Goal: Information Seeking & Learning: Check status

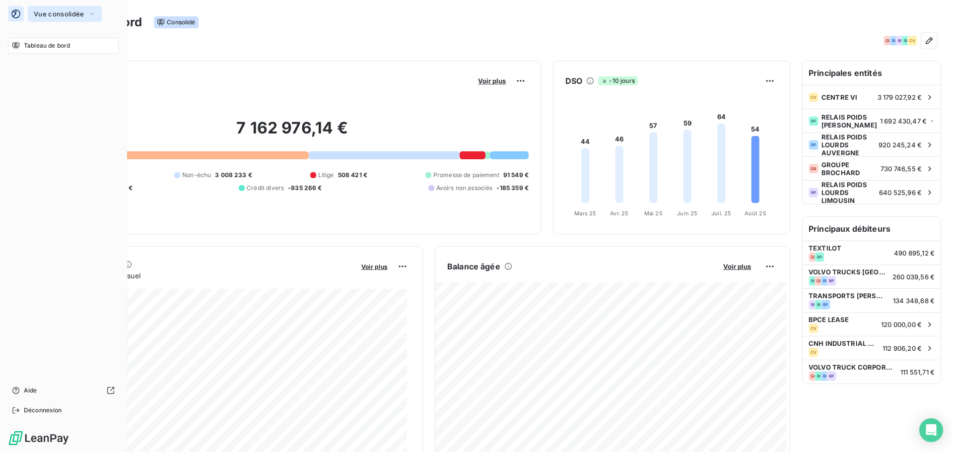
click at [63, 15] on span "Vue consolidée" at bounding box center [59, 14] width 50 height 8
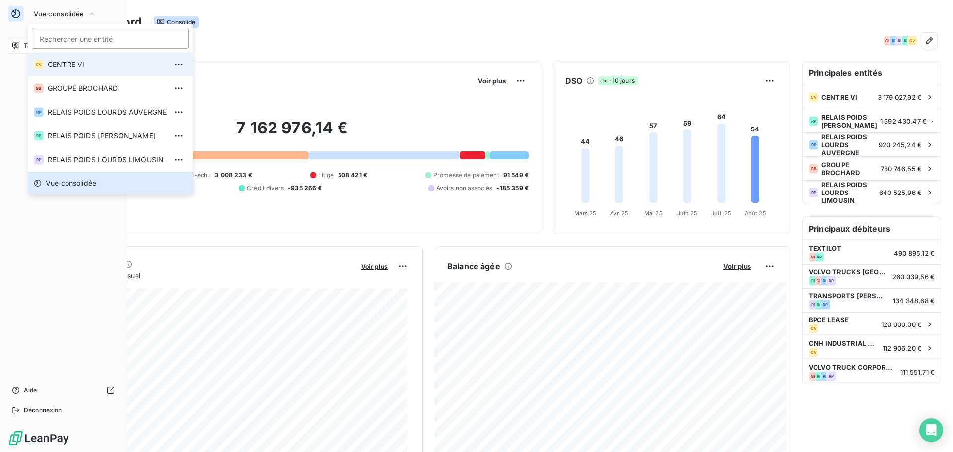
click at [93, 65] on span "CENTRE VI" at bounding box center [107, 65] width 119 height 10
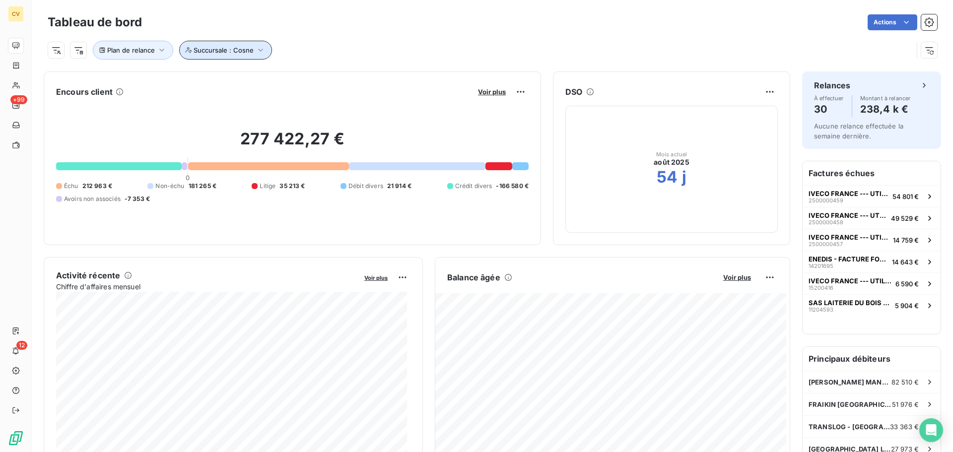
click at [262, 50] on icon "button" at bounding box center [261, 50] width 10 height 10
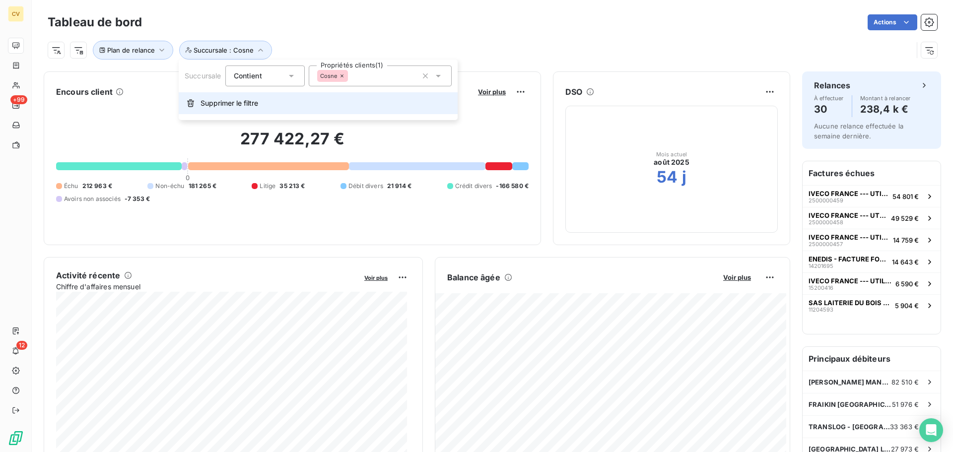
click at [221, 103] on span "Supprimer le filtre" at bounding box center [230, 103] width 58 height 10
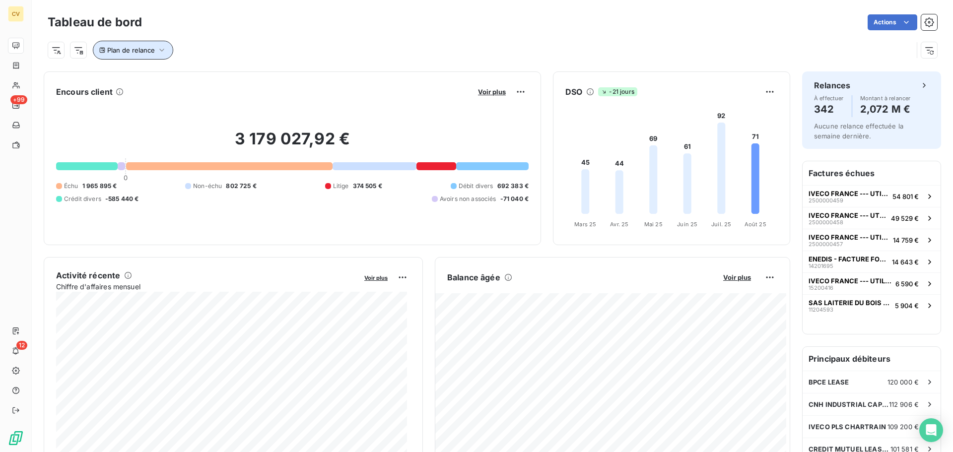
click at [158, 46] on icon "button" at bounding box center [162, 50] width 10 height 10
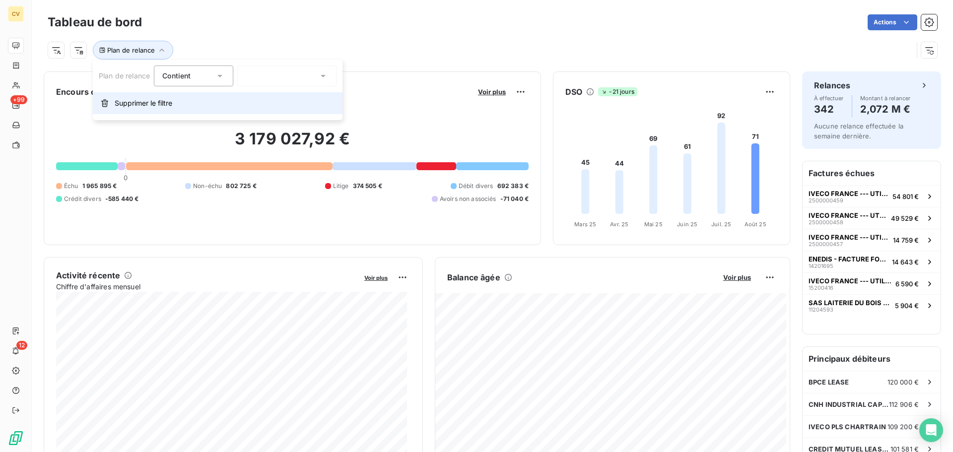
click at [145, 103] on span "Supprimer le filtre" at bounding box center [144, 103] width 58 height 10
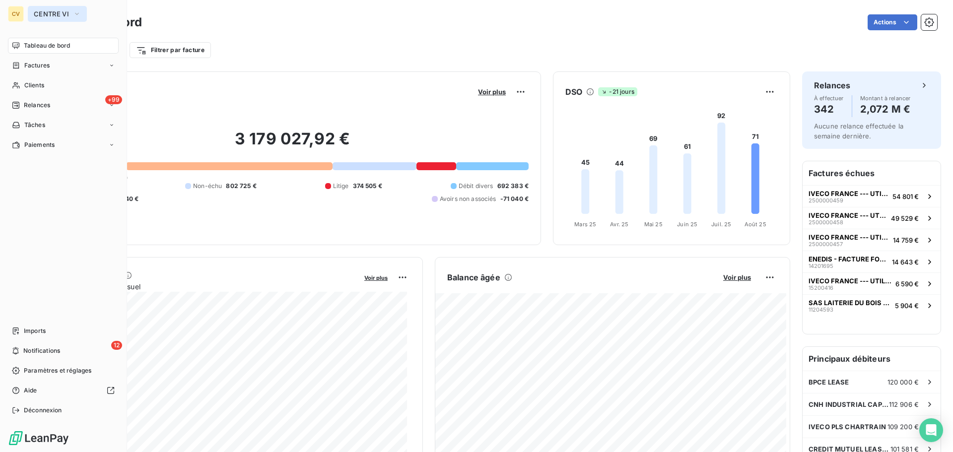
click at [75, 11] on icon "button" at bounding box center [77, 14] width 8 height 10
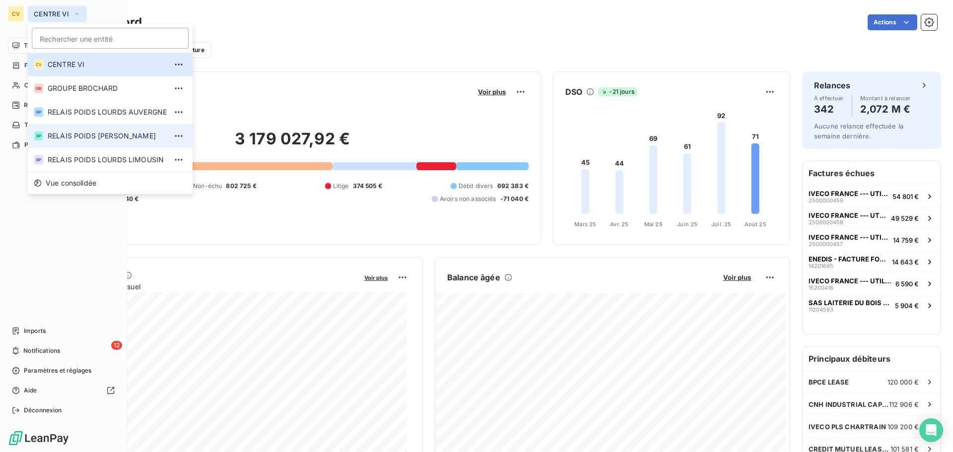
click at [119, 136] on span "RELAIS POIDS [PERSON_NAME]" at bounding box center [107, 136] width 119 height 10
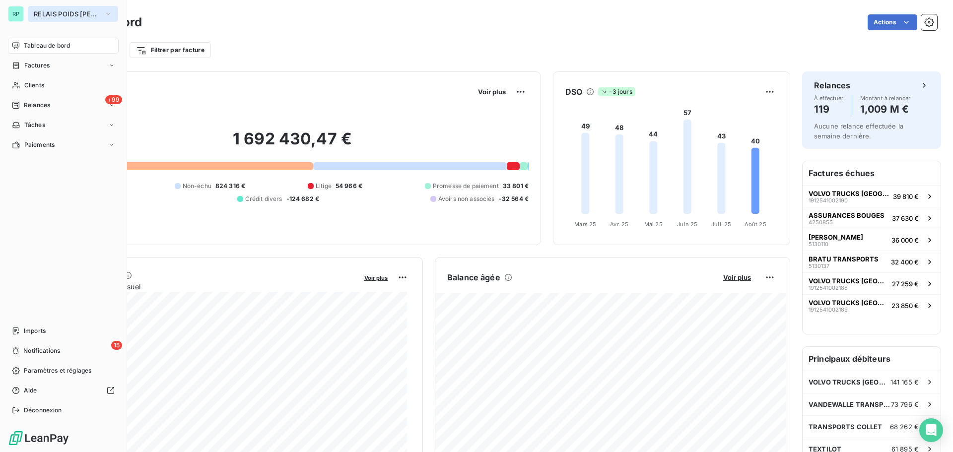
click at [76, 12] on span "RELAIS POIDS [PERSON_NAME]" at bounding box center [67, 14] width 67 height 8
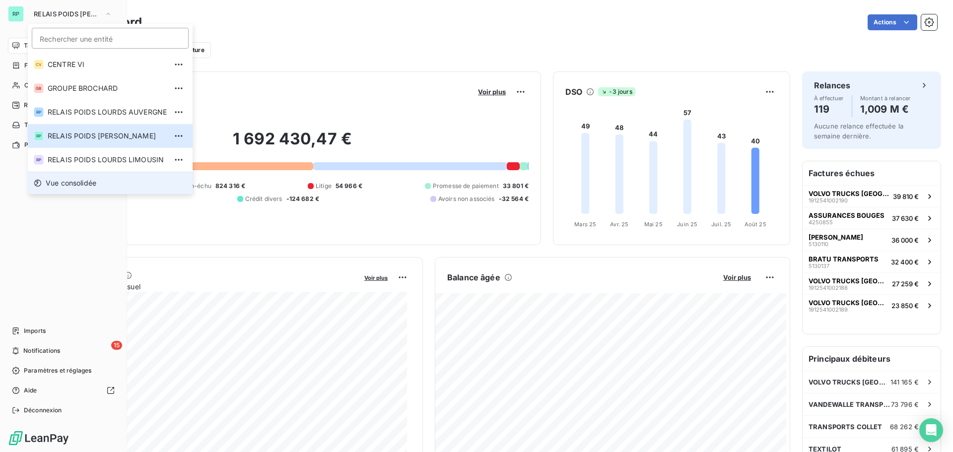
click at [78, 180] on span "Vue consolidée" at bounding box center [71, 183] width 51 height 10
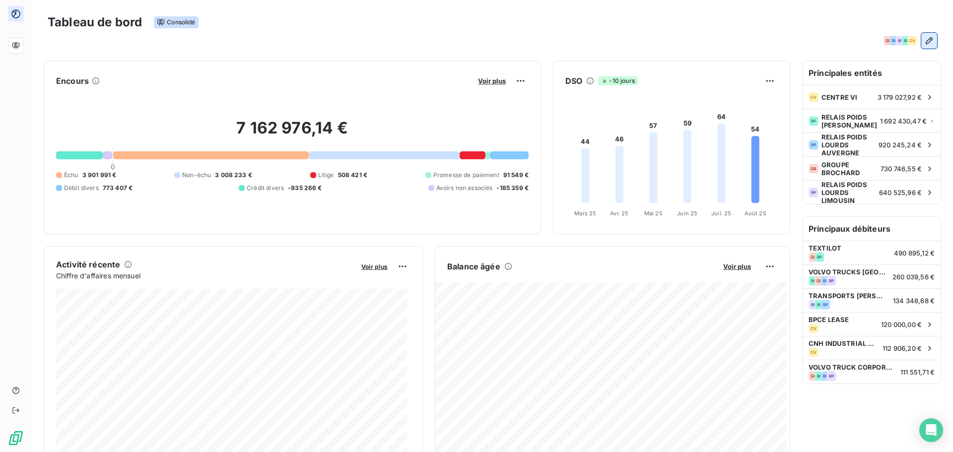
click at [926, 41] on icon "button" at bounding box center [929, 40] width 7 height 7
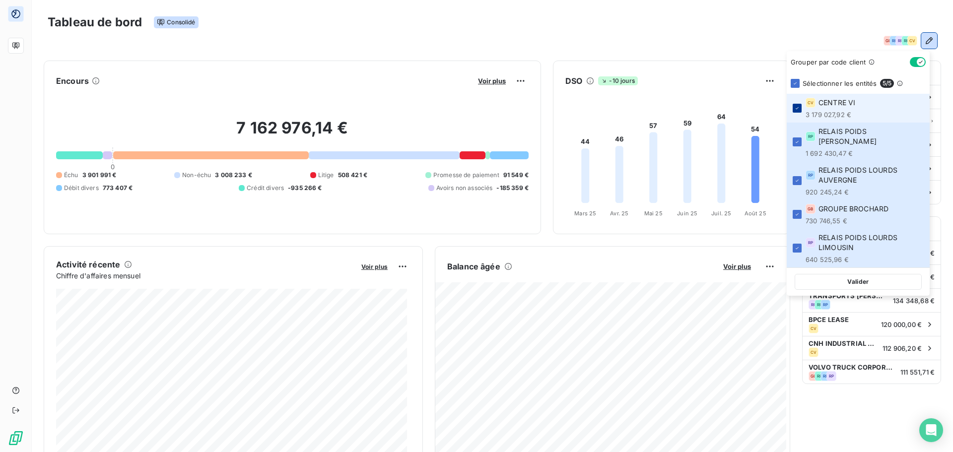
click at [797, 105] on div at bounding box center [797, 108] width 9 height 9
click at [803, 36] on div "GB RP RP RP CV" at bounding box center [493, 41] width 890 height 16
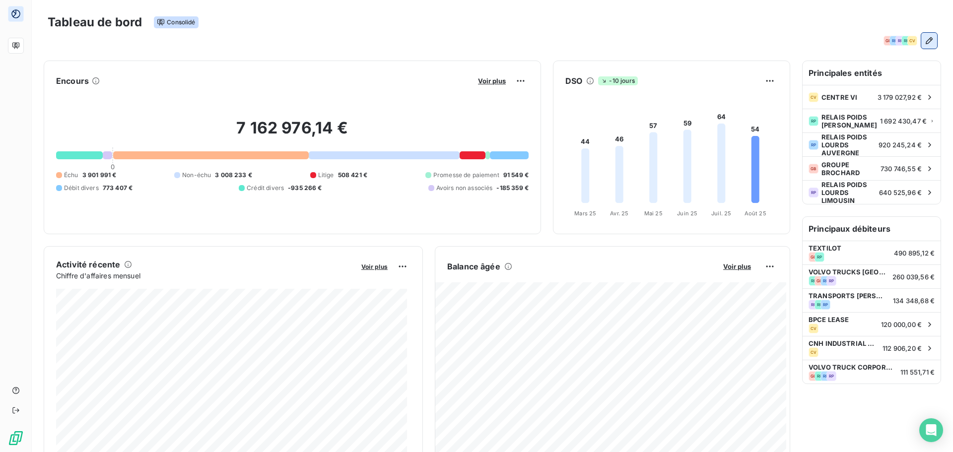
click at [925, 40] on icon "button" at bounding box center [930, 41] width 10 height 10
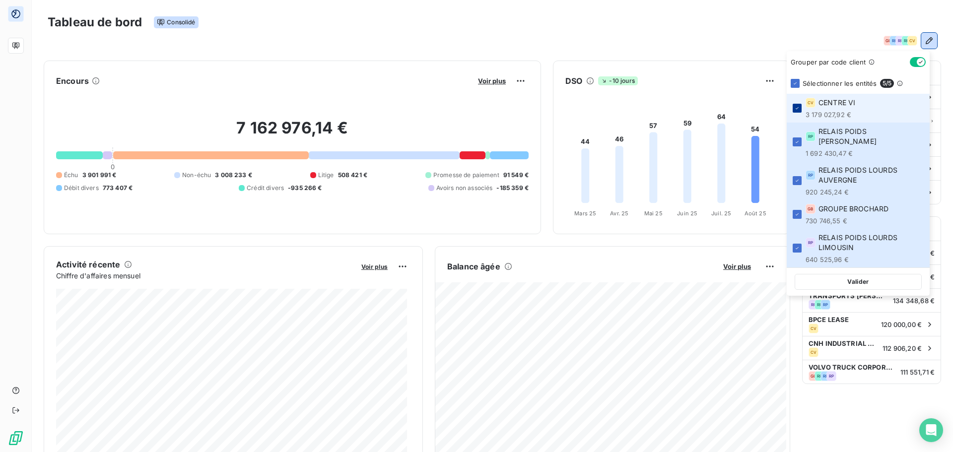
click at [801, 105] on div at bounding box center [797, 108] width 9 height 9
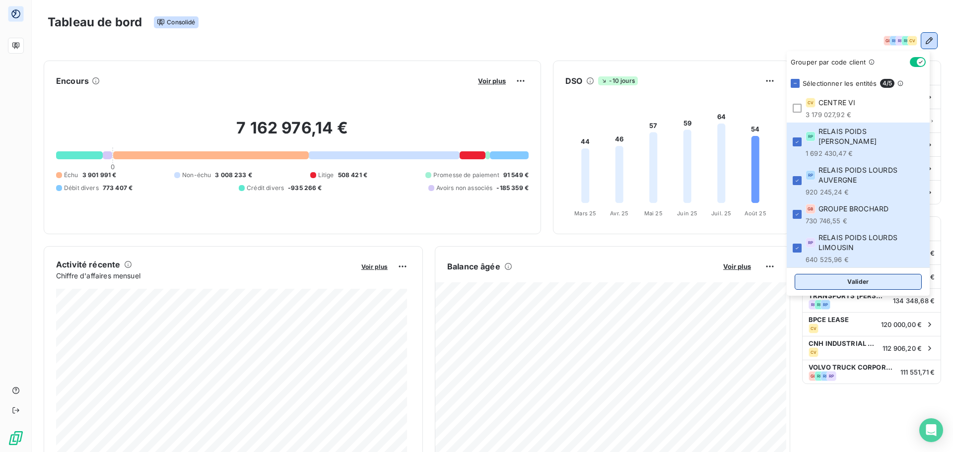
click at [874, 274] on button "Valider" at bounding box center [858, 282] width 127 height 16
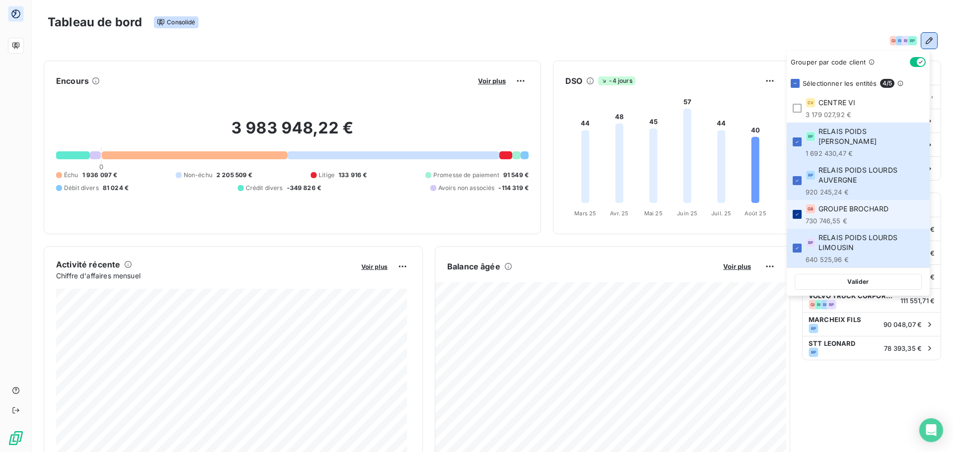
click at [797, 212] on icon at bounding box center [798, 215] width 6 height 6
click at [857, 274] on button "Valider" at bounding box center [858, 282] width 127 height 16
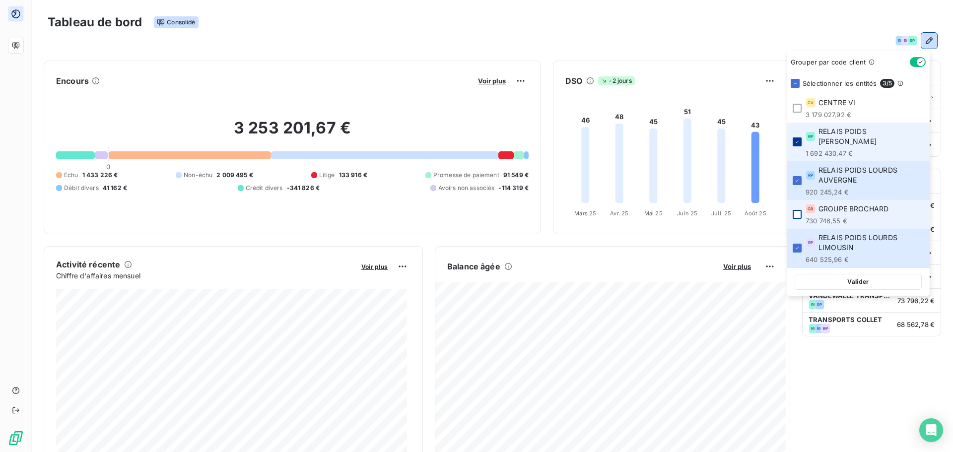
click at [797, 140] on icon at bounding box center [798, 142] width 6 height 6
click at [796, 164] on li "RP RELAIS POIDS LOURDS AUVERGNE 920 245,24 €" at bounding box center [858, 180] width 143 height 39
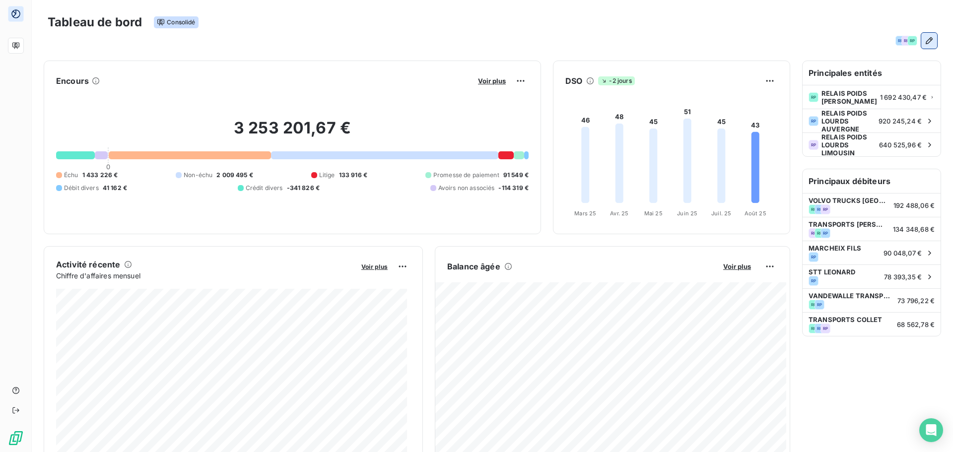
click at [926, 42] on icon "button" at bounding box center [929, 40] width 7 height 7
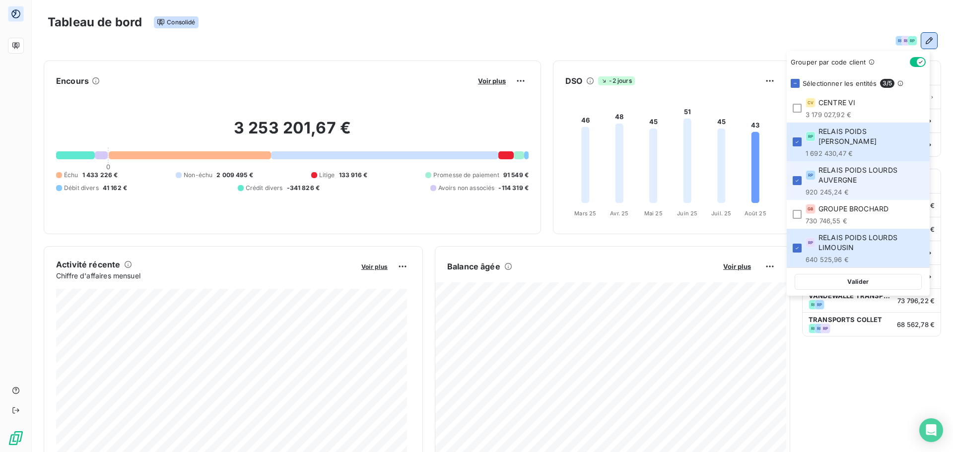
drag, startPoint x: 802, startPoint y: 169, endPoint x: 794, endPoint y: 160, distance: 12.3
click at [802, 170] on li "RP RELAIS POIDS LOURDS AUVERGNE 920 245,24 €" at bounding box center [858, 180] width 143 height 39
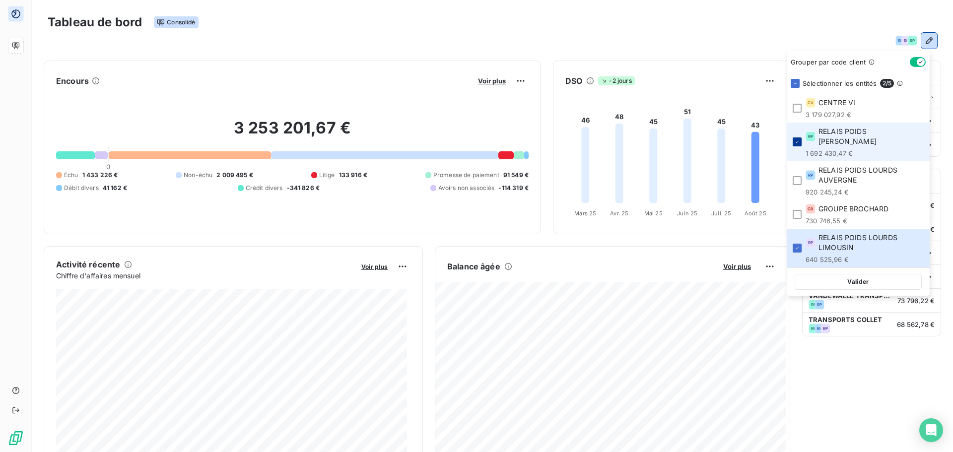
click at [798, 141] on icon at bounding box center [797, 142] width 3 height 2
click at [796, 244] on div at bounding box center [797, 248] width 9 height 9
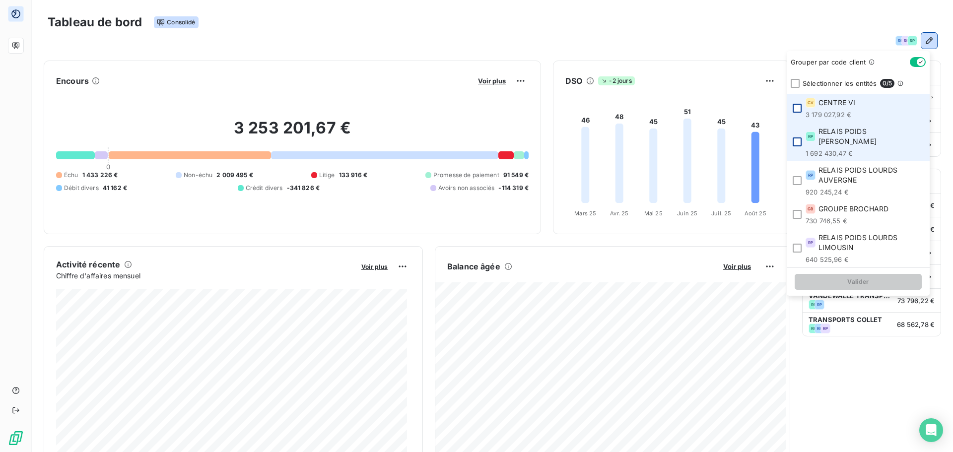
click at [793, 106] on div at bounding box center [797, 108] width 9 height 9
click at [799, 106] on icon at bounding box center [798, 108] width 6 height 6
click at [800, 138] on div at bounding box center [797, 142] width 9 height 9
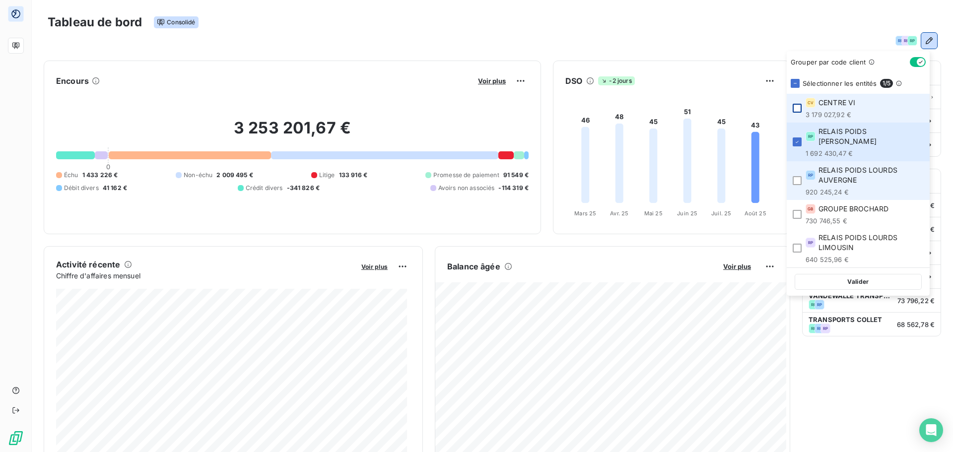
click at [802, 172] on li "RP RELAIS POIDS LOURDS AUVERGNE 920 245,24 €" at bounding box center [858, 180] width 143 height 39
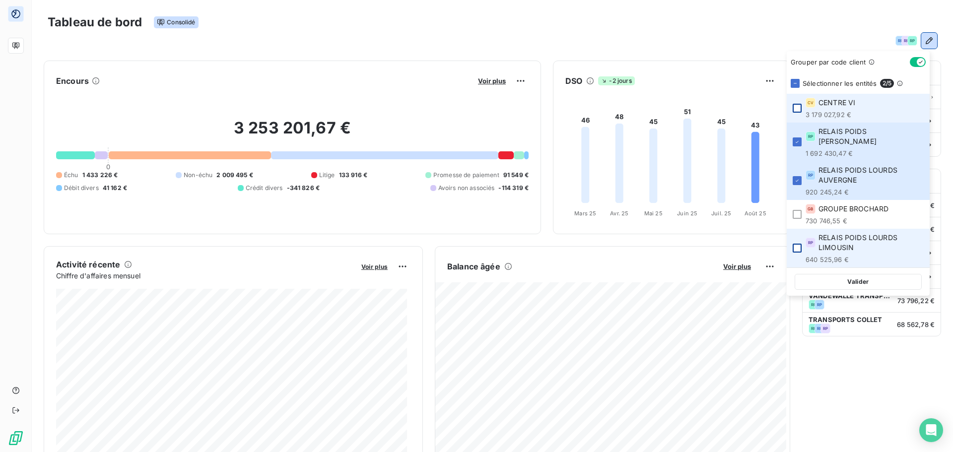
click at [799, 244] on div at bounding box center [797, 248] width 9 height 9
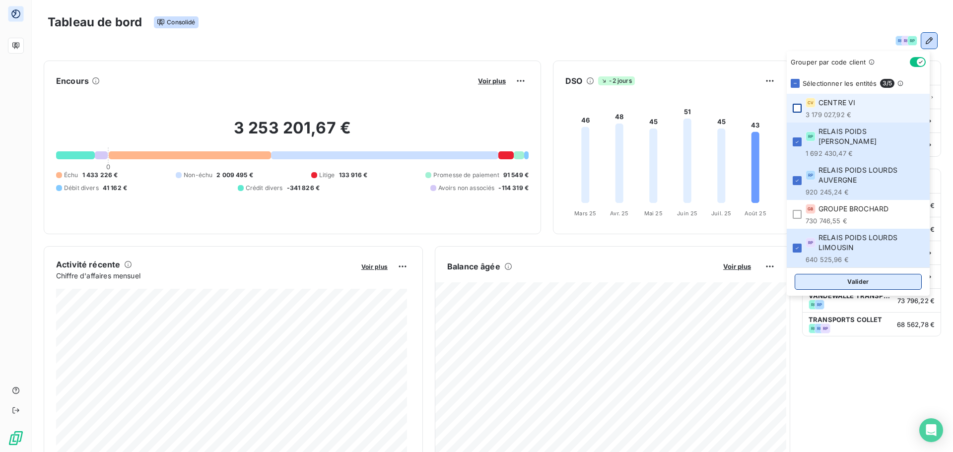
click at [853, 274] on button "Valider" at bounding box center [858, 282] width 127 height 16
click at [796, 83] on icon at bounding box center [795, 83] width 3 height 0
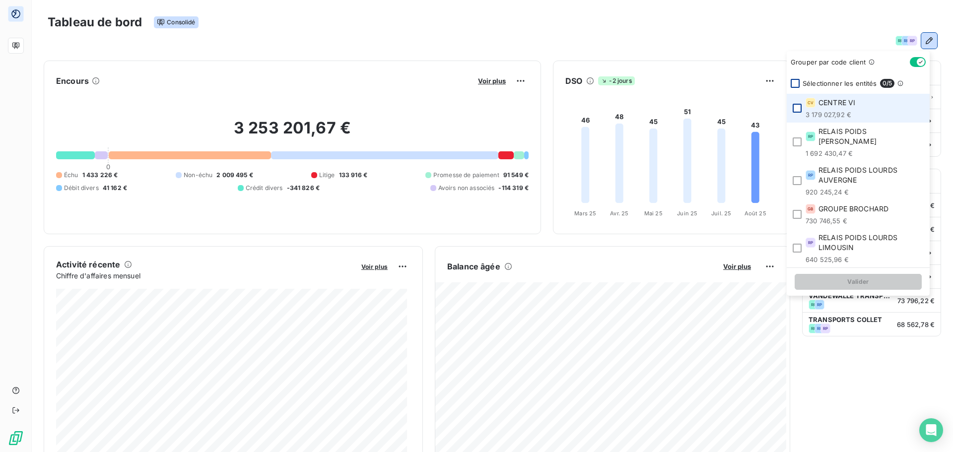
click at [796, 84] on div at bounding box center [795, 83] width 9 height 9
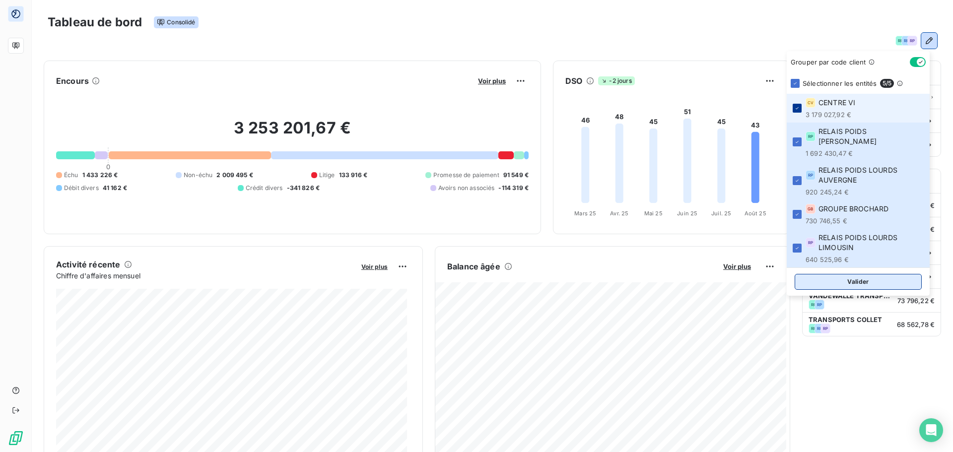
click at [855, 274] on button "Valider" at bounding box center [858, 282] width 127 height 16
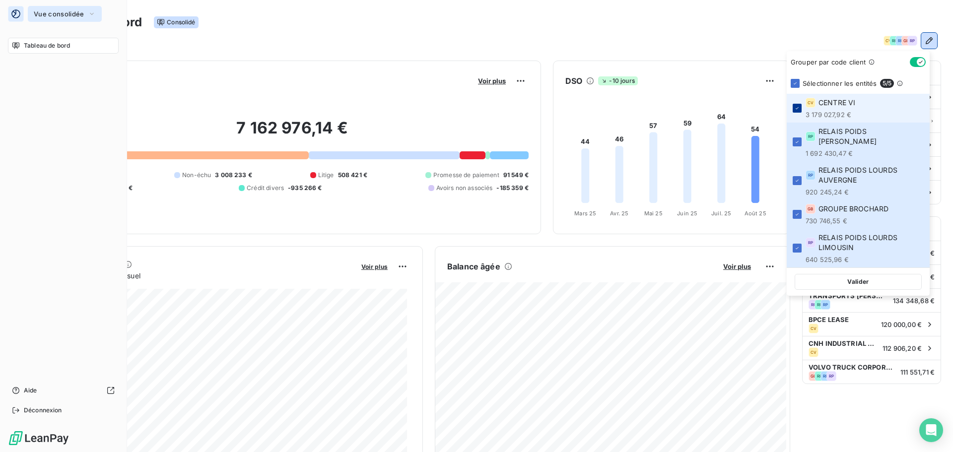
click at [78, 11] on span "Vue consolidée" at bounding box center [59, 14] width 50 height 8
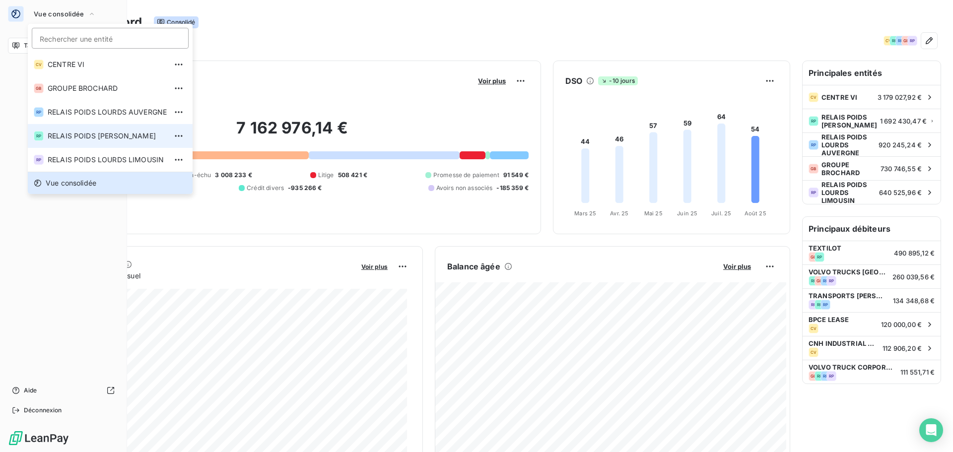
click at [125, 139] on span "RELAIS POIDS LOURDS BERRY" at bounding box center [107, 136] width 119 height 10
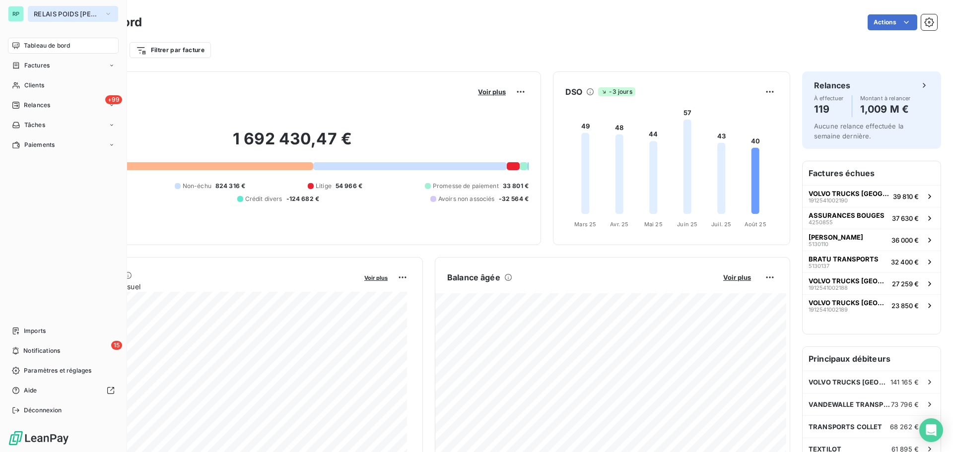
click at [64, 14] on span "RELAIS POIDS LOURDS BERRY" at bounding box center [67, 14] width 67 height 8
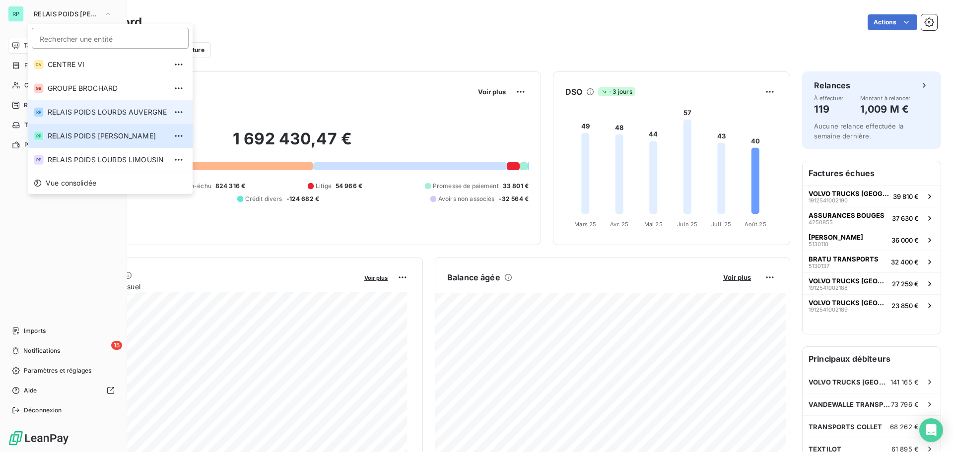
click at [120, 111] on span "RELAIS POIDS LOURDS AUVERGNE" at bounding box center [107, 112] width 119 height 10
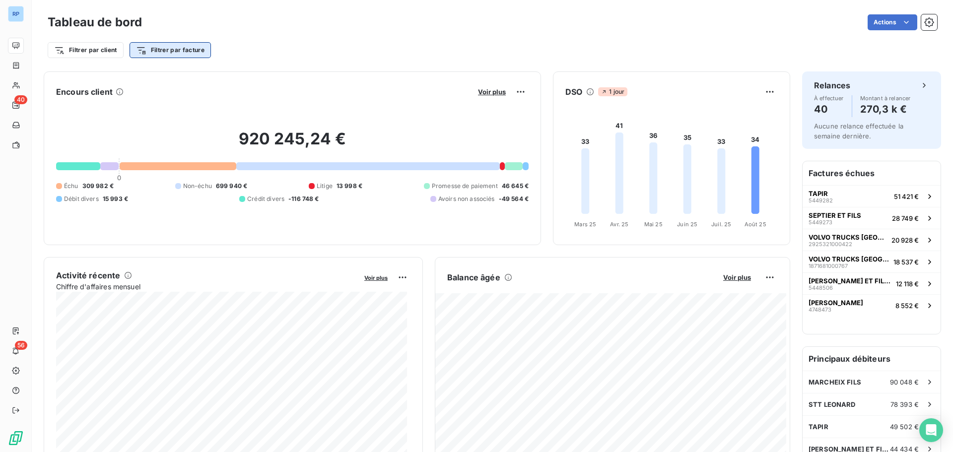
click at [168, 46] on html "RP 40 56 Tableau de bord Actions Filtrer par client Filtrer par facture Encours…" at bounding box center [476, 226] width 953 height 452
click at [171, 46] on html "RP 40 56 Tableau de bord Actions Filtrer par client Filtrer par facture Recherc…" at bounding box center [476, 226] width 953 height 452
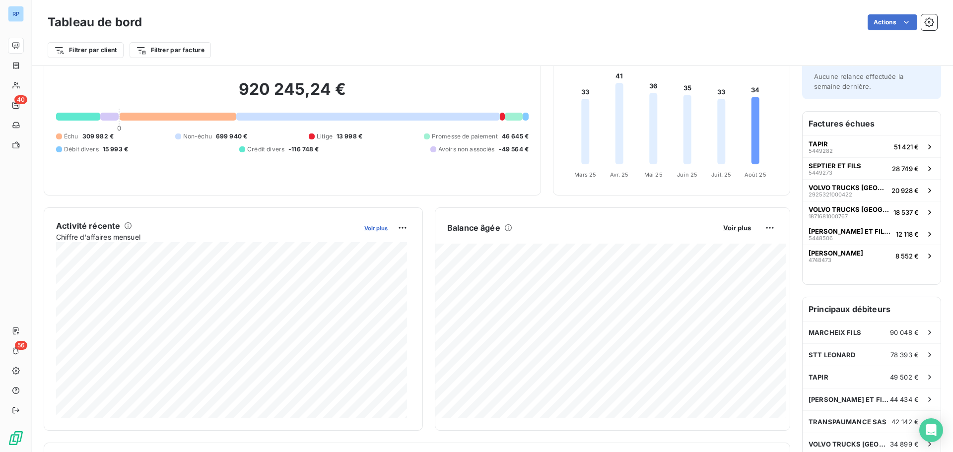
click at [379, 228] on span "Voir plus" at bounding box center [376, 228] width 23 height 7
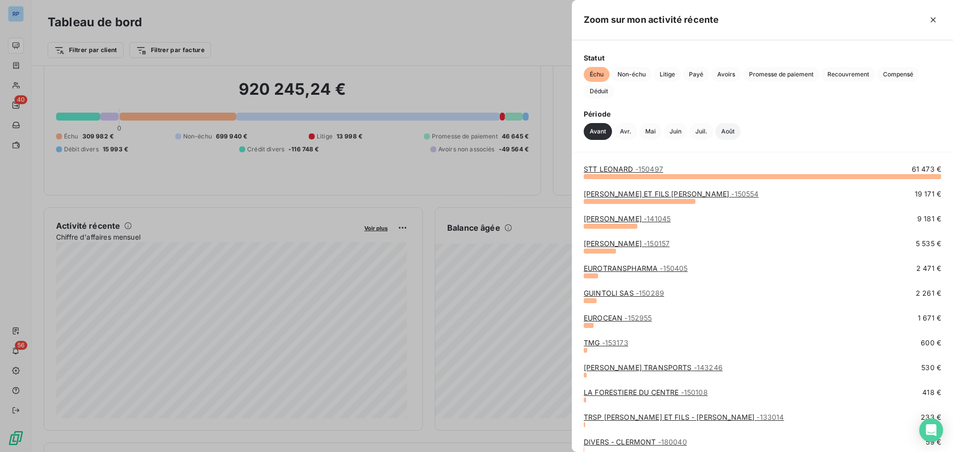
click at [724, 131] on button "Août" at bounding box center [728, 131] width 25 height 17
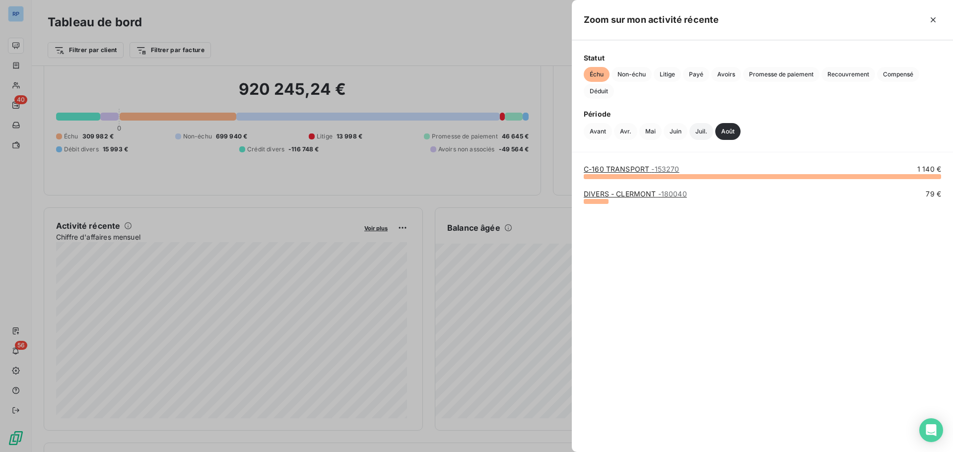
click at [700, 131] on button "Juil." at bounding box center [702, 131] width 24 height 17
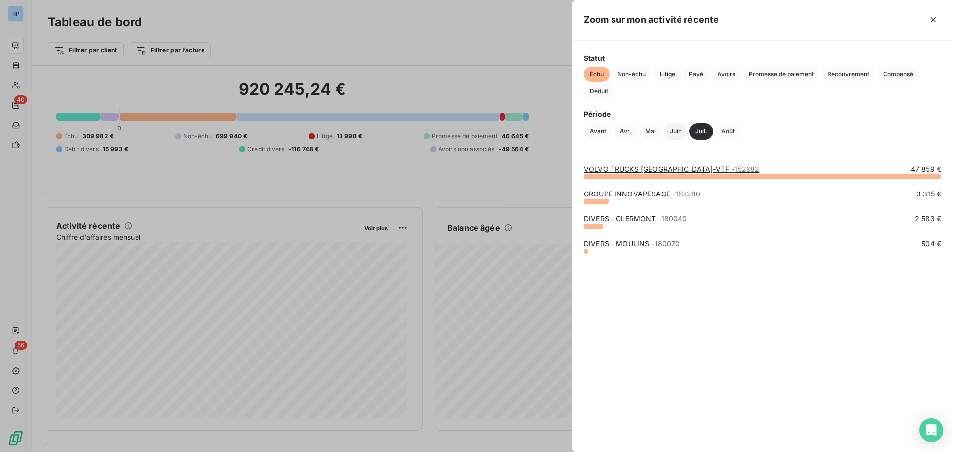
click at [677, 132] on button "Juin" at bounding box center [676, 131] width 24 height 17
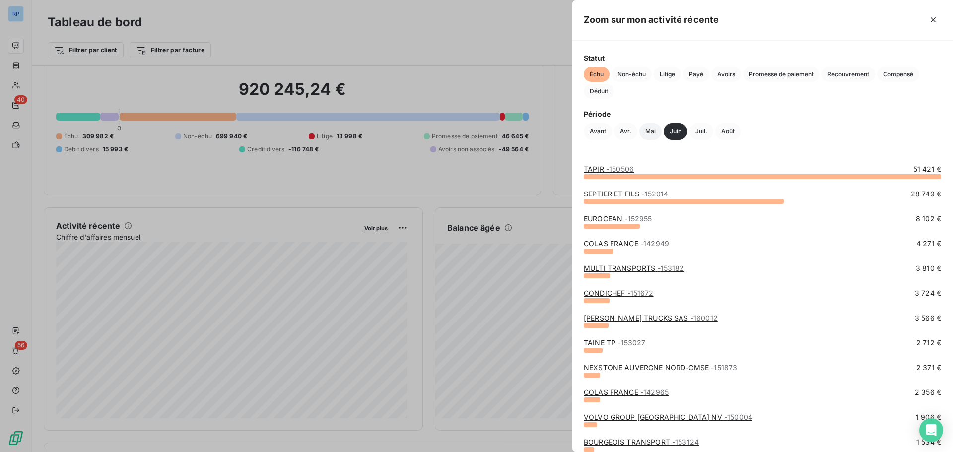
click at [649, 129] on button "Mai" at bounding box center [651, 131] width 22 height 17
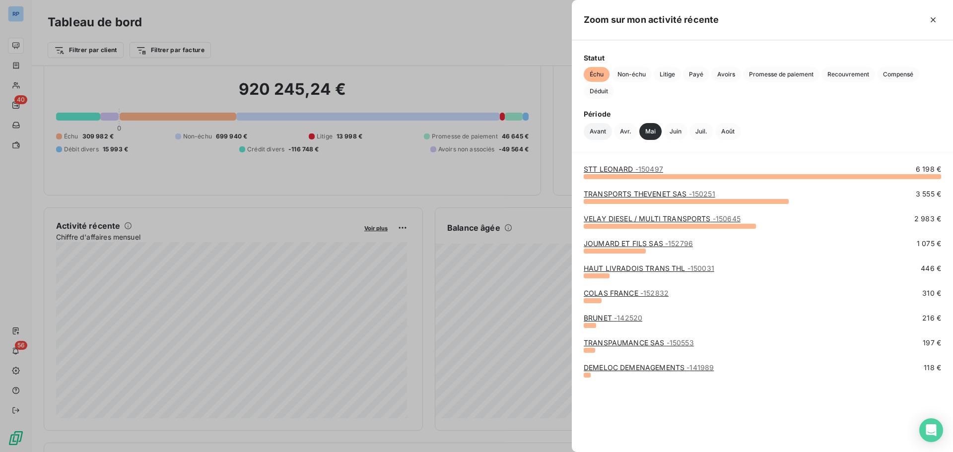
click at [588, 130] on button "Avant" at bounding box center [598, 131] width 28 height 17
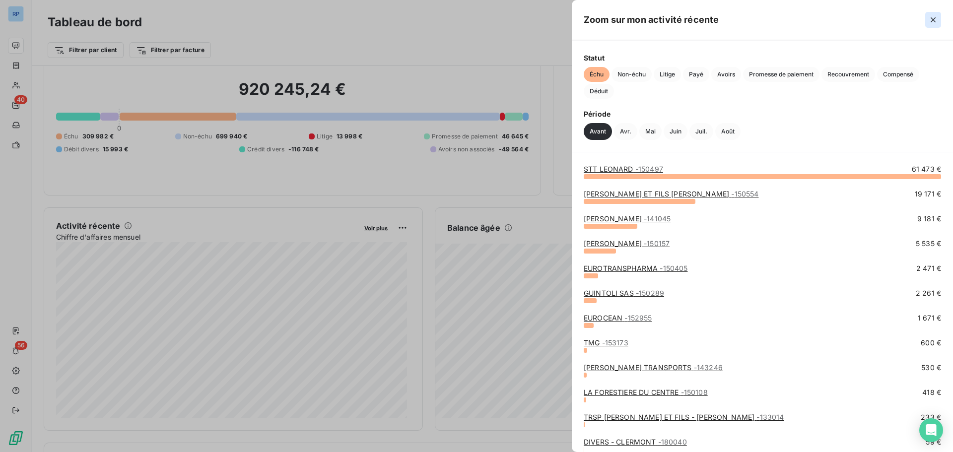
click at [931, 20] on icon "button" at bounding box center [934, 20] width 10 height 10
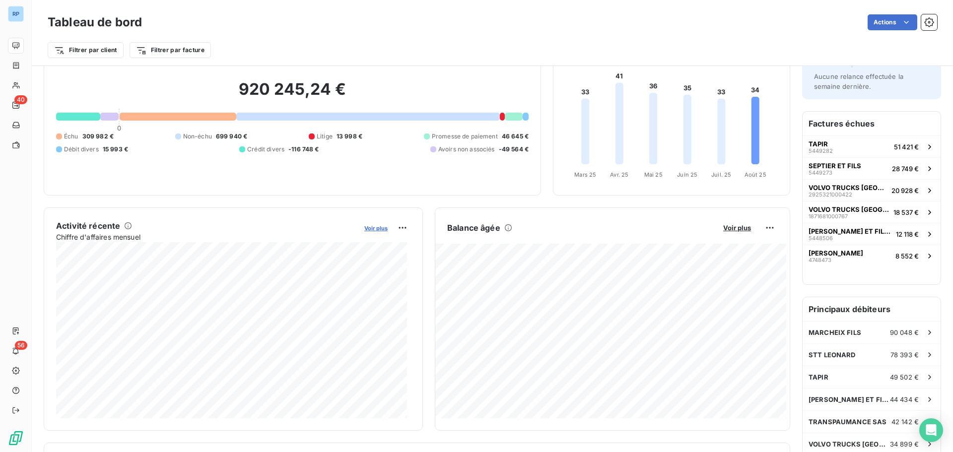
click at [382, 229] on span "Voir plus" at bounding box center [376, 228] width 23 height 7
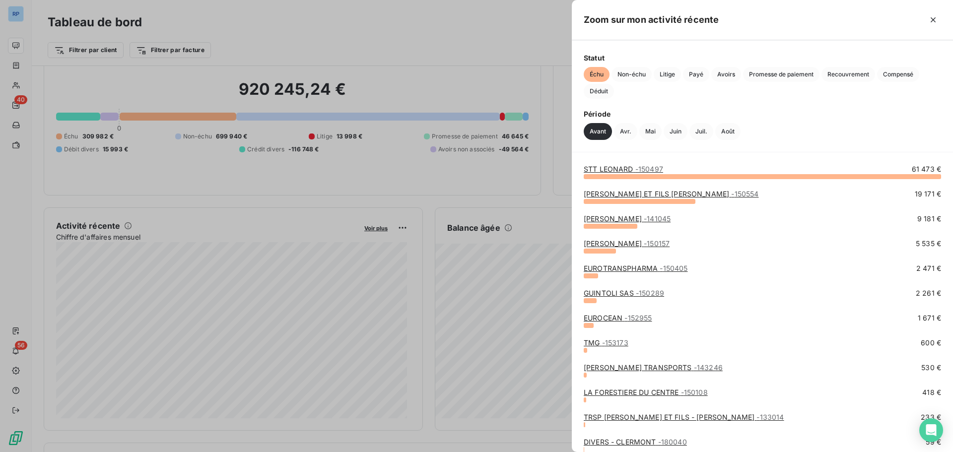
click at [652, 169] on span "- 150497" at bounding box center [650, 169] width 28 height 8
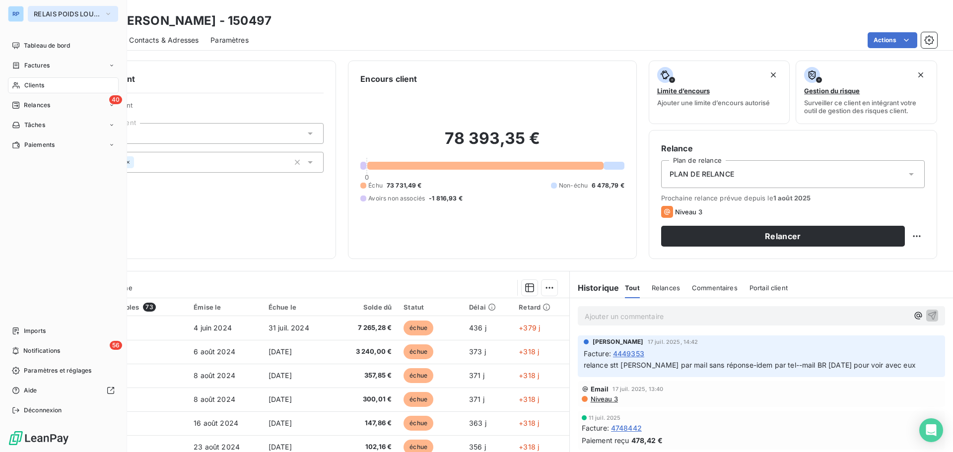
click at [85, 13] on span "RELAIS POIDS LOURDS AUVERGNE" at bounding box center [67, 14] width 67 height 8
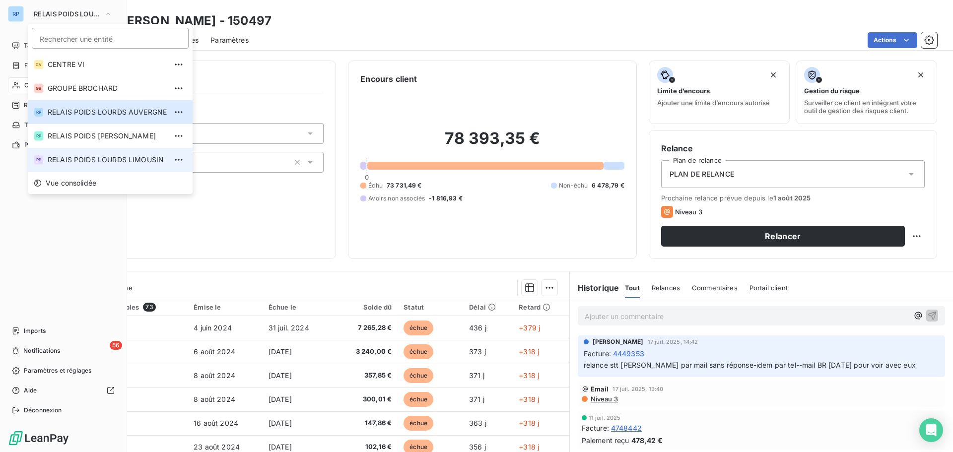
click at [147, 162] on span "RELAIS POIDS LOURDS LIMOUSIN" at bounding box center [107, 160] width 119 height 10
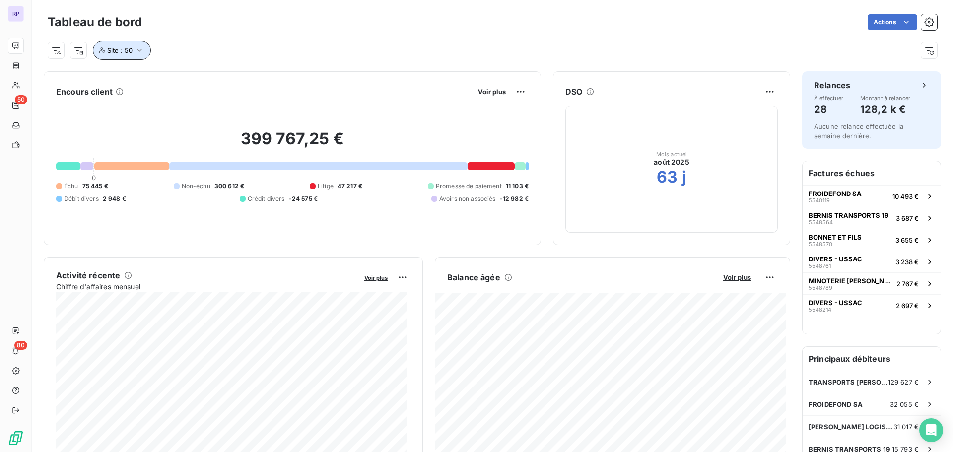
click at [140, 51] on icon "button" at bounding box center [140, 50] width 10 height 10
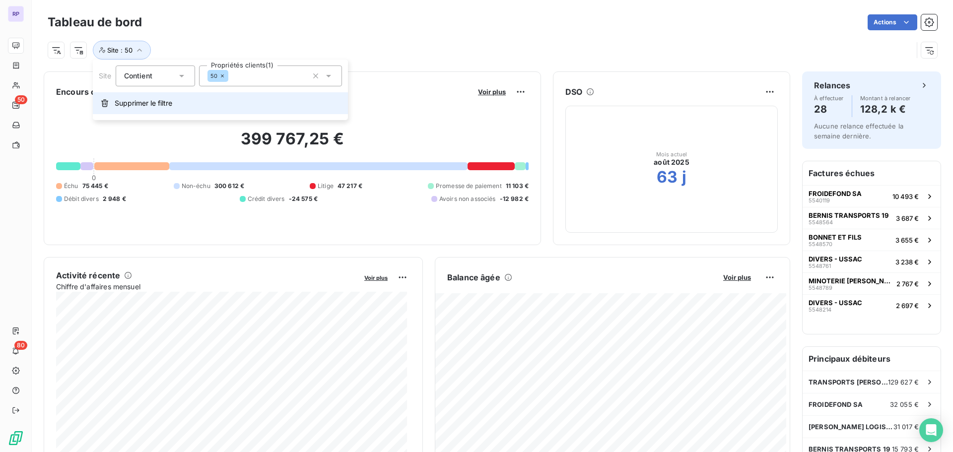
click at [152, 107] on span "Supprimer le filtre" at bounding box center [144, 103] width 58 height 10
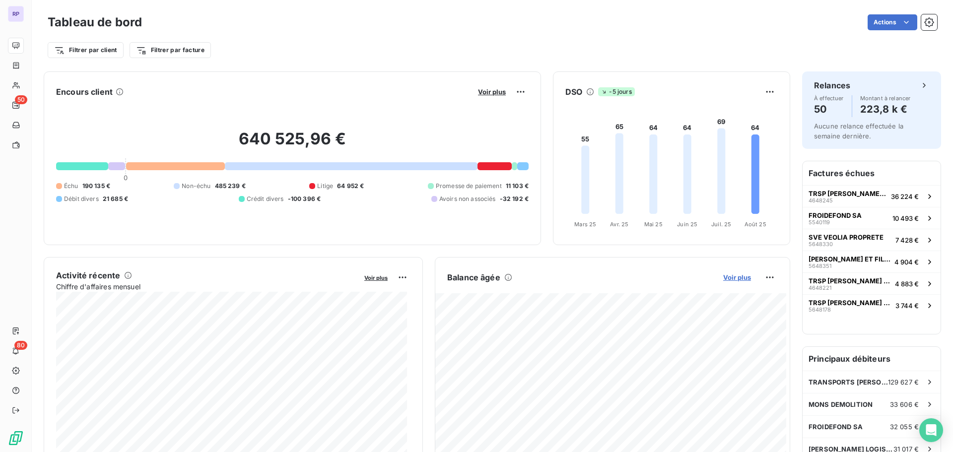
click at [739, 278] on span "Voir plus" at bounding box center [738, 278] width 28 height 8
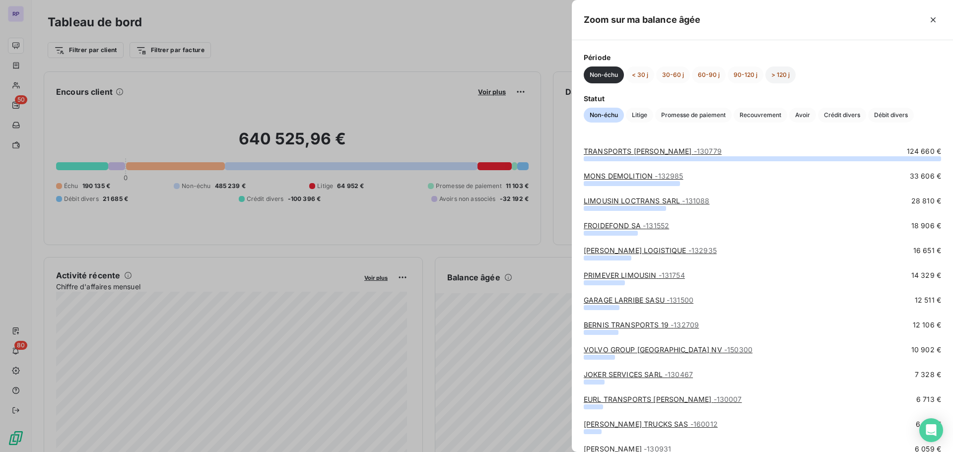
click at [783, 73] on button "> 120 j" at bounding box center [781, 75] width 30 height 17
